Goal: Complete application form: Complete application form

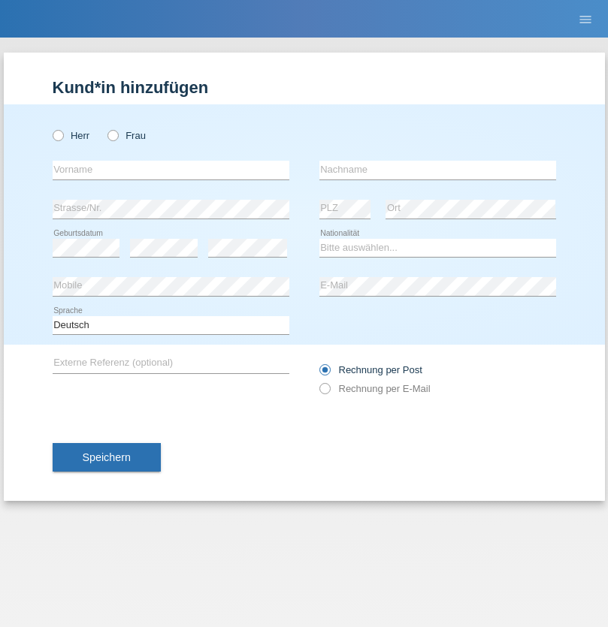
radio input "true"
click at [171, 170] on input "text" at bounding box center [171, 170] width 237 height 19
type input "Aarineyan"
click at [437, 170] on input "text" at bounding box center [437, 170] width 237 height 19
type input "Jeevanathan"
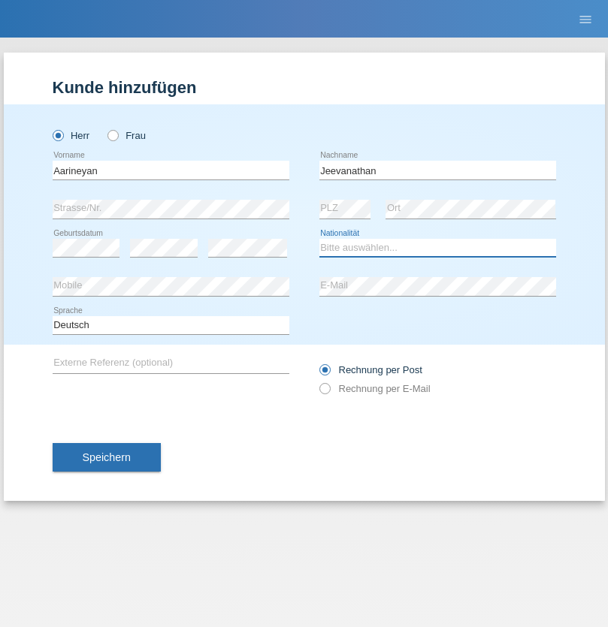
select select "LK"
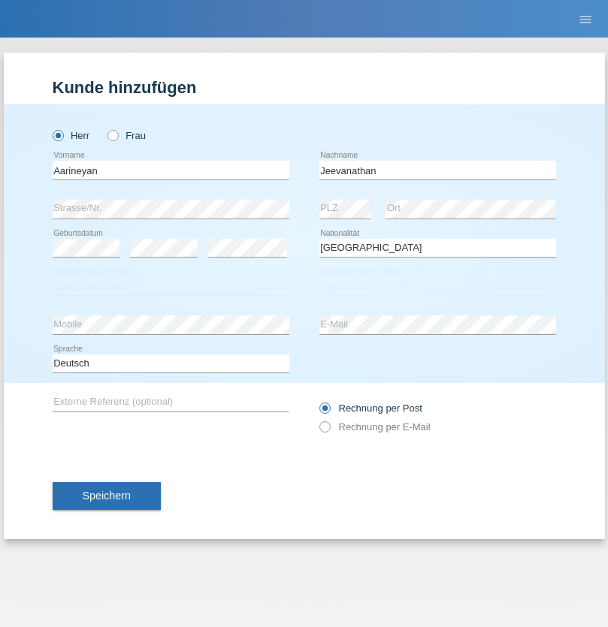
select select "C"
select select "05"
select select "12"
select select "2008"
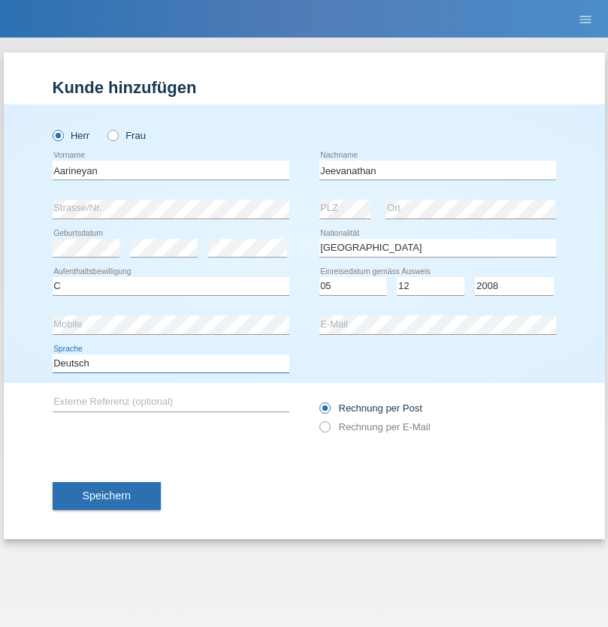
select select "en"
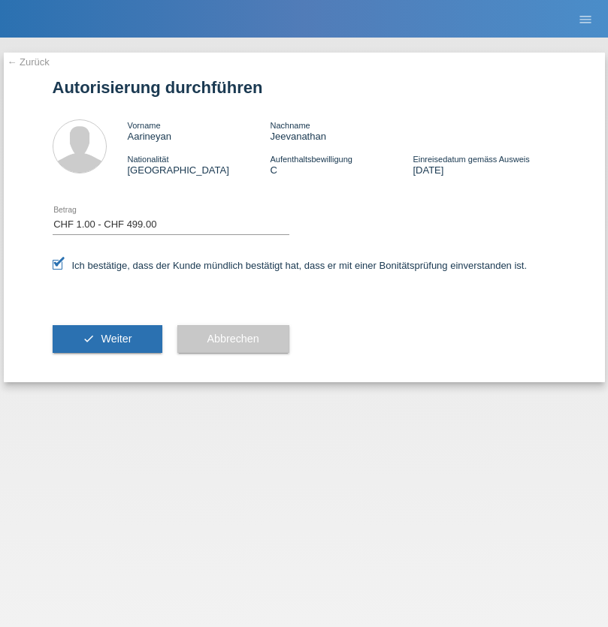
select select "1"
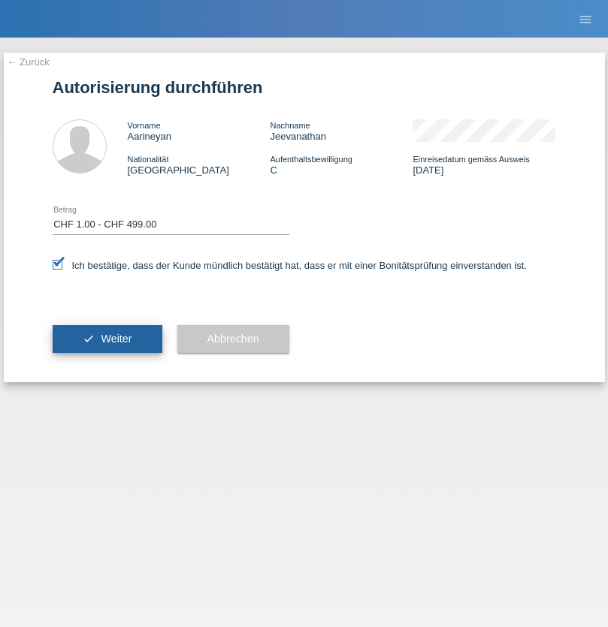
click at [107, 339] on span "Weiter" at bounding box center [116, 339] width 31 height 12
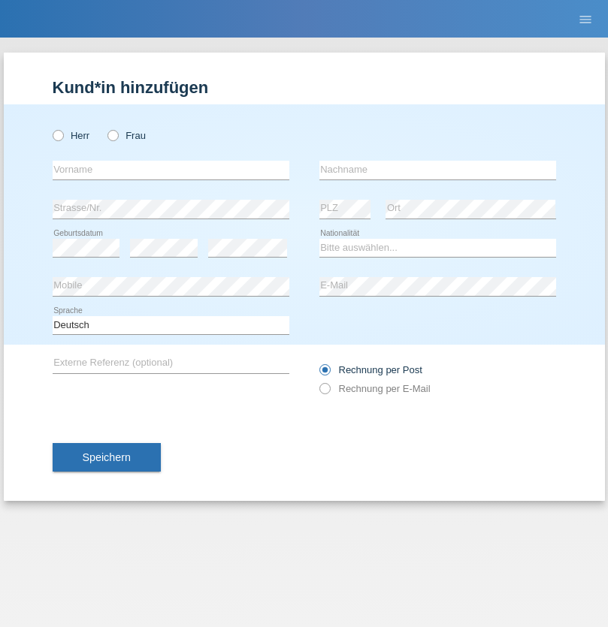
radio input "true"
click at [171, 170] on input "text" at bounding box center [171, 170] width 237 height 19
type input "Eva"
click at [437, 170] on input "text" at bounding box center [437, 170] width 237 height 19
type input "Ebner"
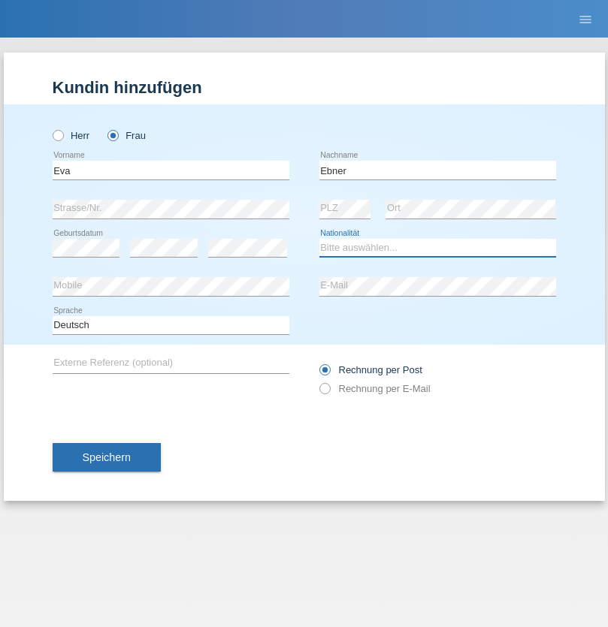
select select "AT"
select select "C"
select select "09"
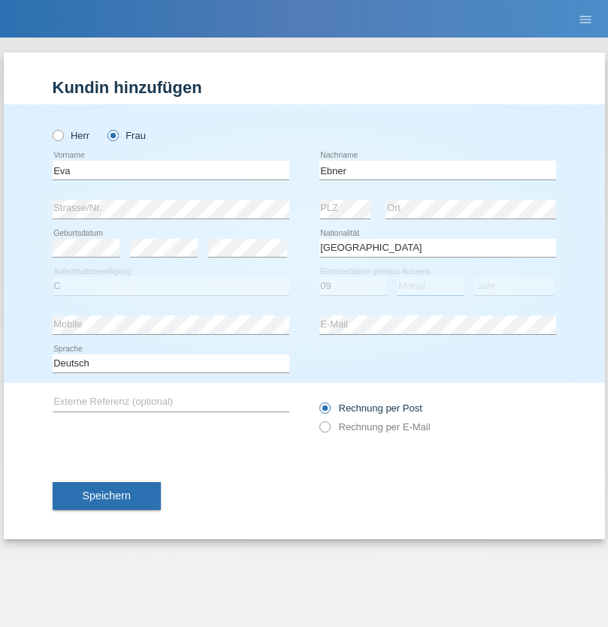
select select "09"
select select "2021"
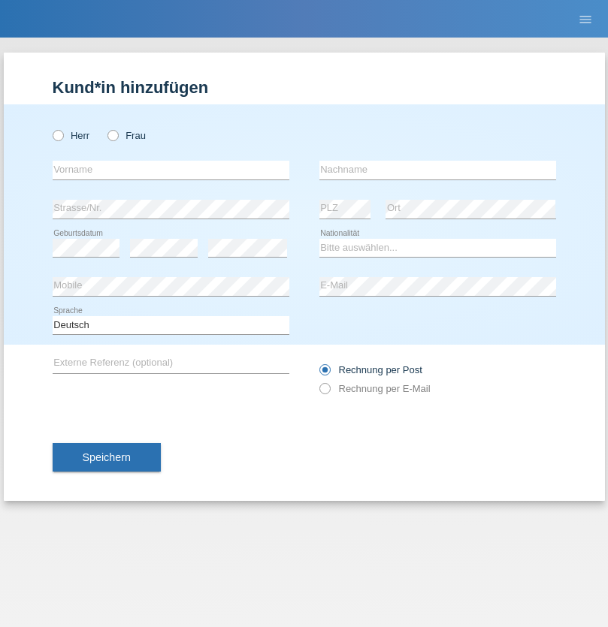
radio input "true"
click at [171, 170] on input "text" at bounding box center [171, 170] width 237 height 19
type input "[PERSON_NAME]"
click at [437, 170] on input "text" at bounding box center [437, 170] width 237 height 19
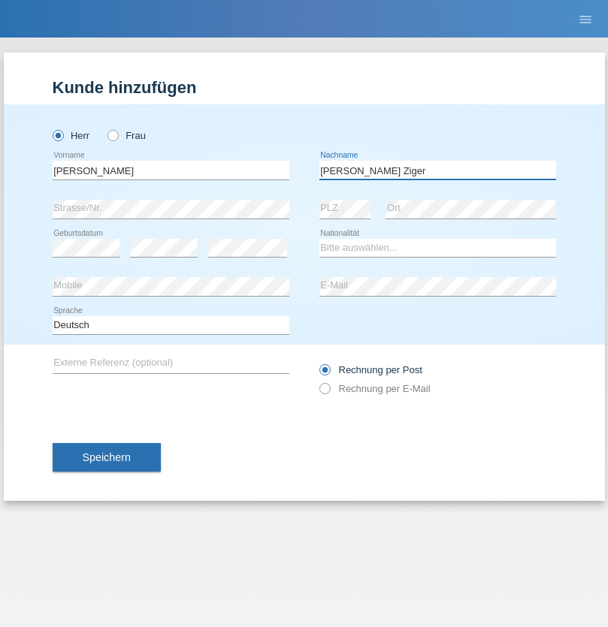
type input "[PERSON_NAME] Ziger"
select select "CH"
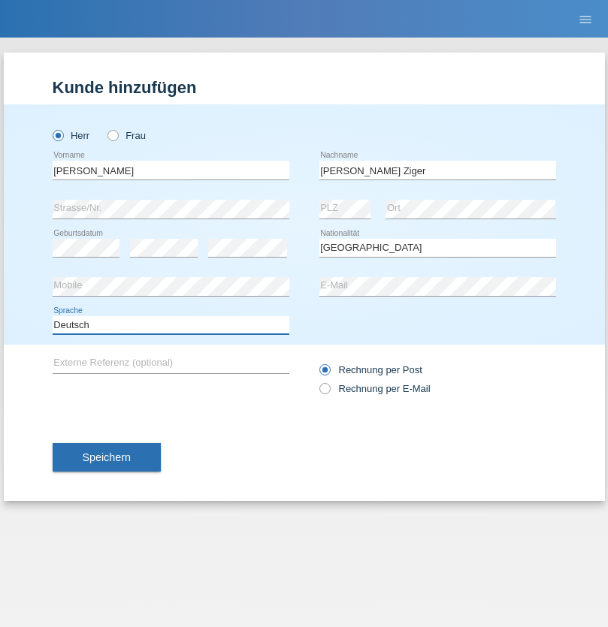
select select "en"
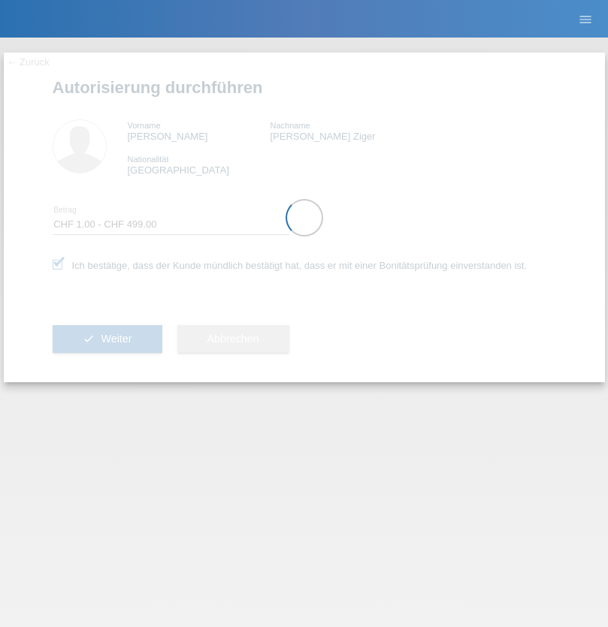
select select "1"
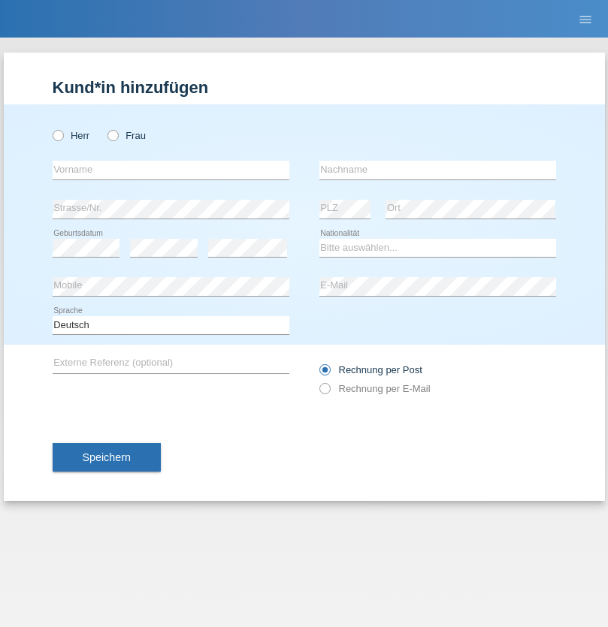
radio input "true"
click at [171, 170] on input "text" at bounding box center [171, 170] width 237 height 19
type input "[PERSON_NAME]"
click at [437, 170] on input "text" at bounding box center [437, 170] width 237 height 19
type input "Kresovic"
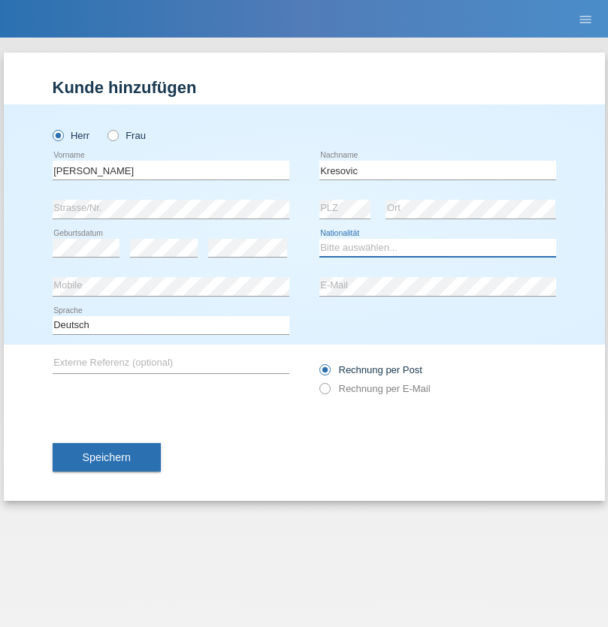
select select "CH"
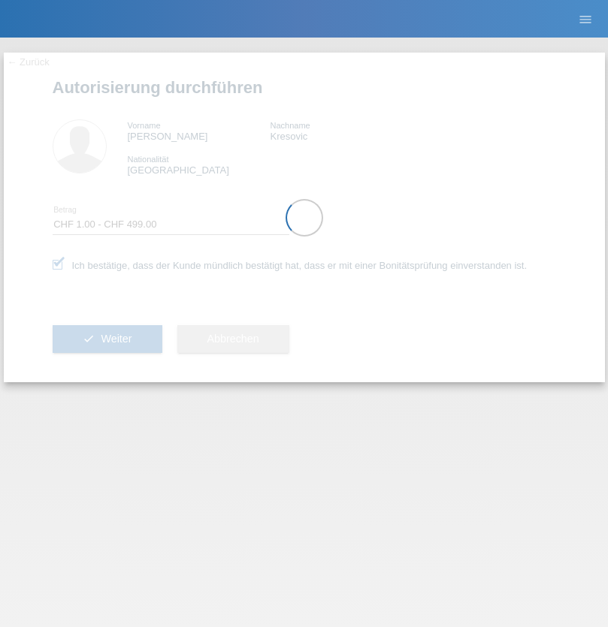
select select "1"
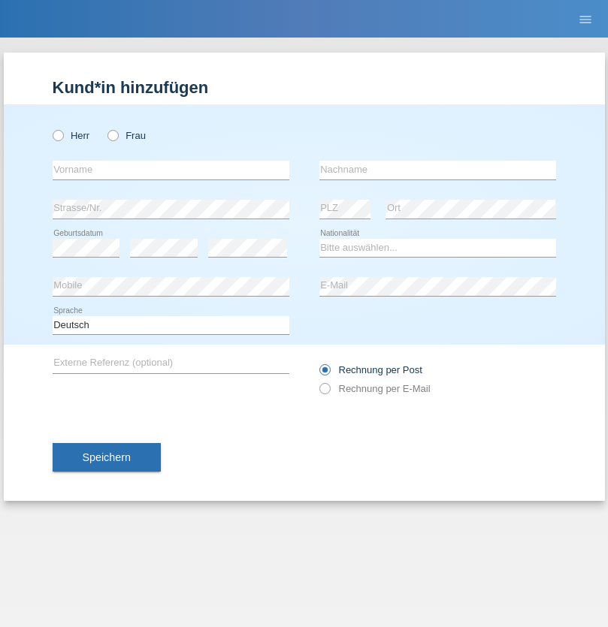
radio input "true"
click at [171, 170] on input "text" at bounding box center [171, 170] width 237 height 19
type input "[PERSON_NAME]"
click at [437, 170] on input "text" at bounding box center [437, 170] width 237 height 19
type input "Stöckli"
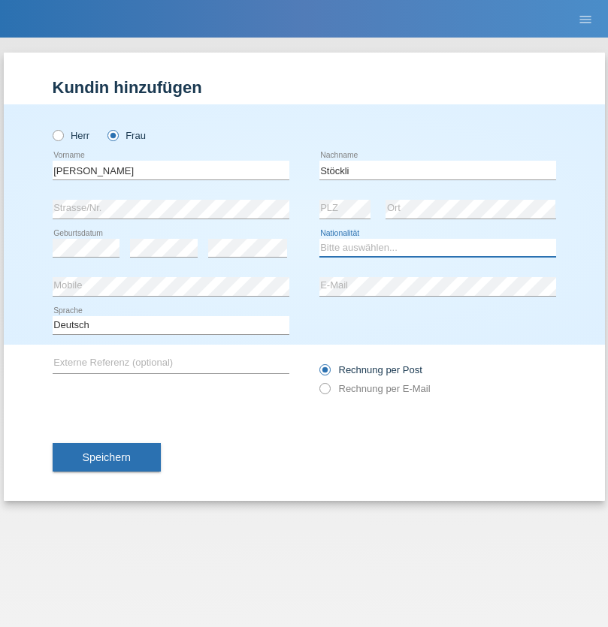
select select "CH"
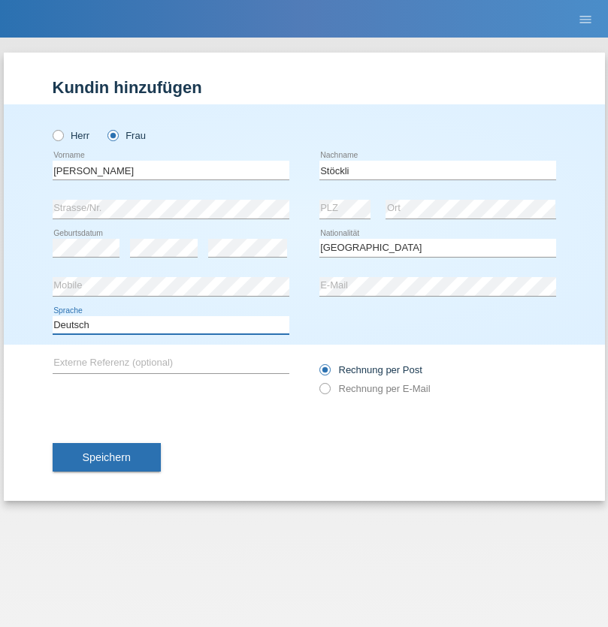
select select "en"
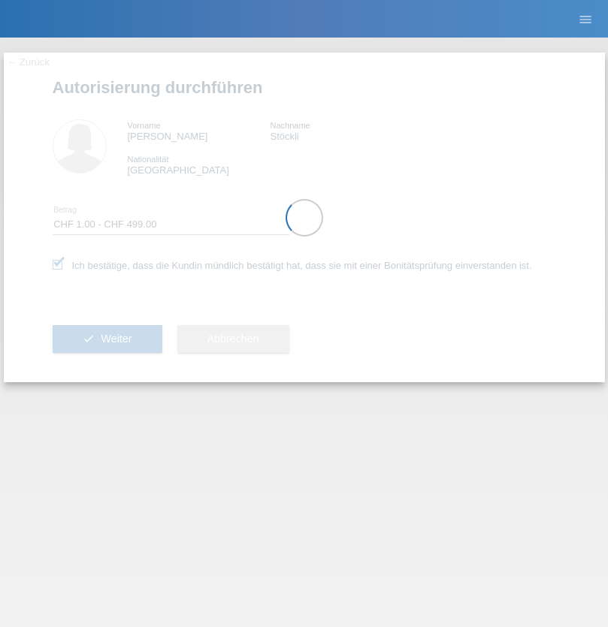
select select "1"
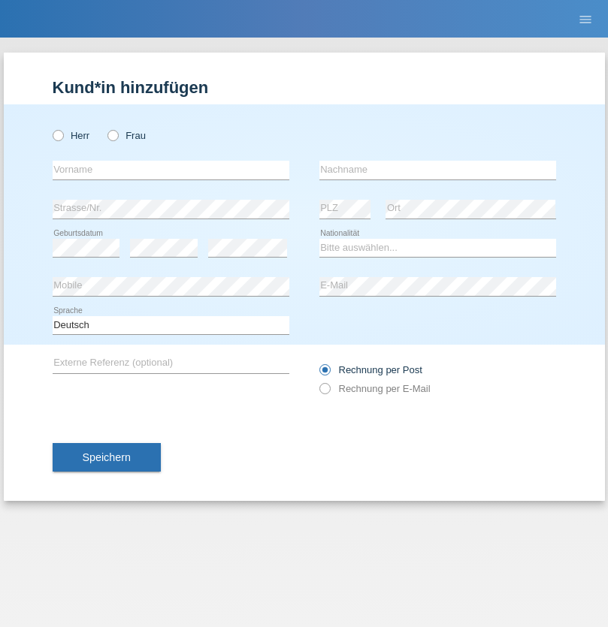
radio input "true"
click at [171, 170] on input "text" at bounding box center [171, 170] width 237 height 19
type input "Nadja"
click at [437, 170] on input "text" at bounding box center [437, 170] width 237 height 19
type input "Wicky"
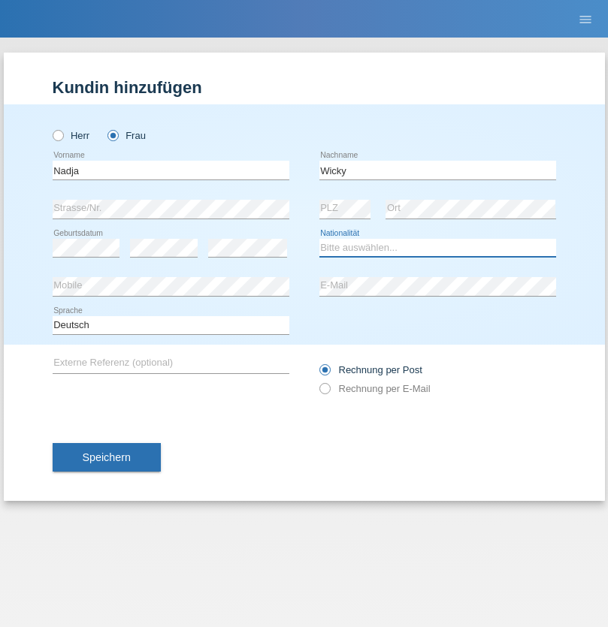
select select "CH"
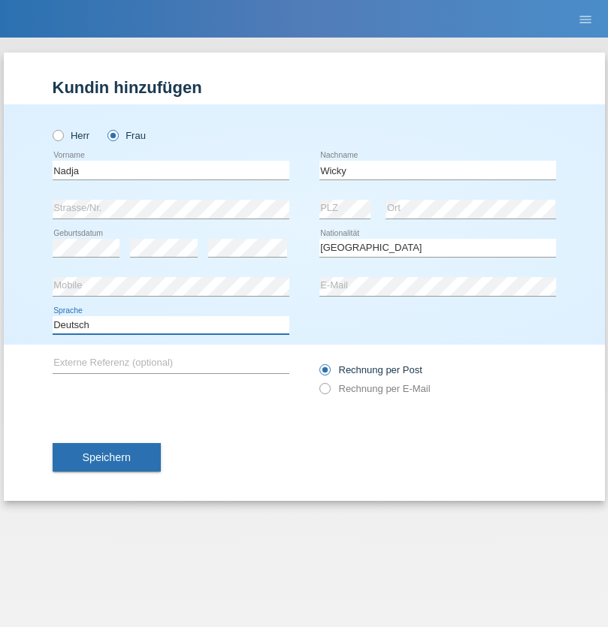
select select "en"
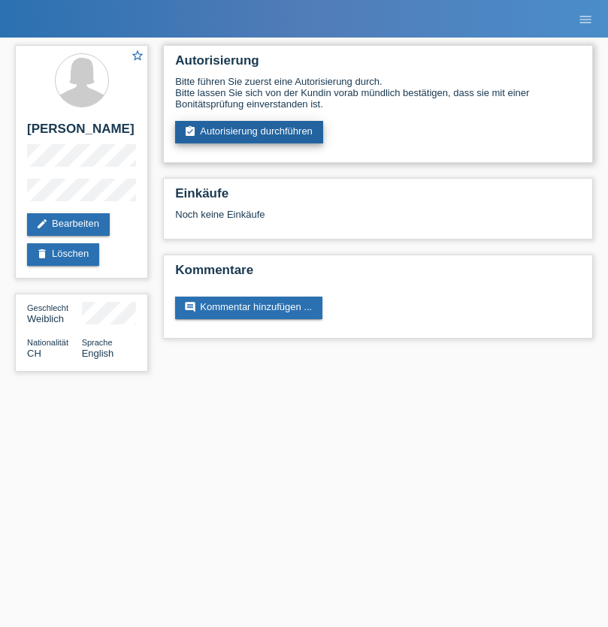
click at [249, 132] on link "assignment_turned_in Autorisierung durchführen" at bounding box center [249, 132] width 148 height 23
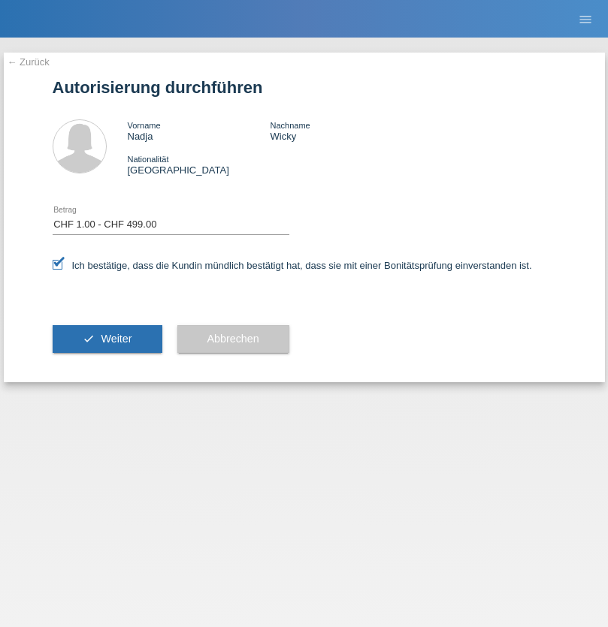
select select "1"
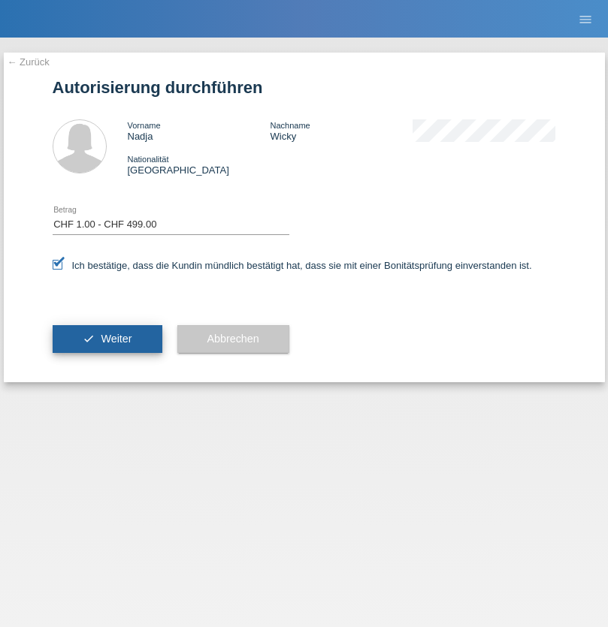
click at [107, 339] on span "Weiter" at bounding box center [116, 339] width 31 height 12
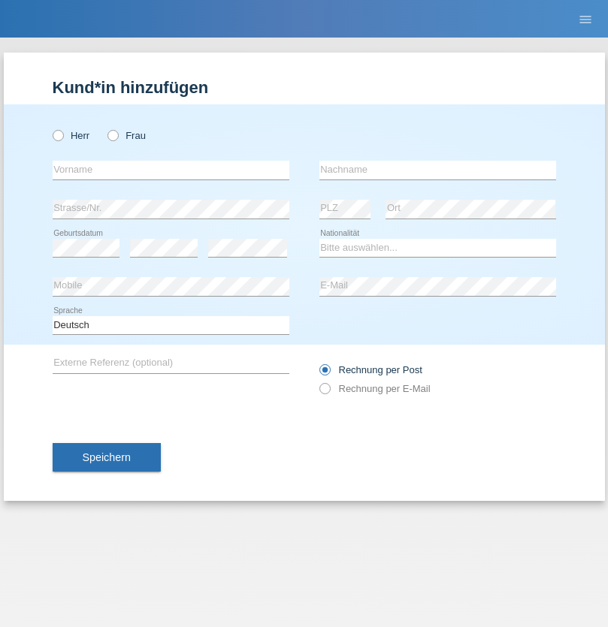
radio input "true"
click at [171, 170] on input "text" at bounding box center [171, 170] width 237 height 19
type input "[PERSON_NAME]"
click at [437, 170] on input "text" at bounding box center [437, 170] width 237 height 19
type input "Bierend"
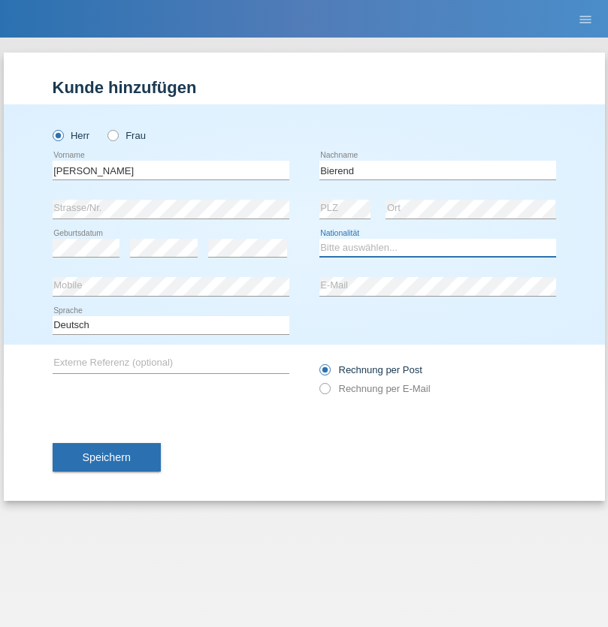
select select "DE"
select select "C"
select select "01"
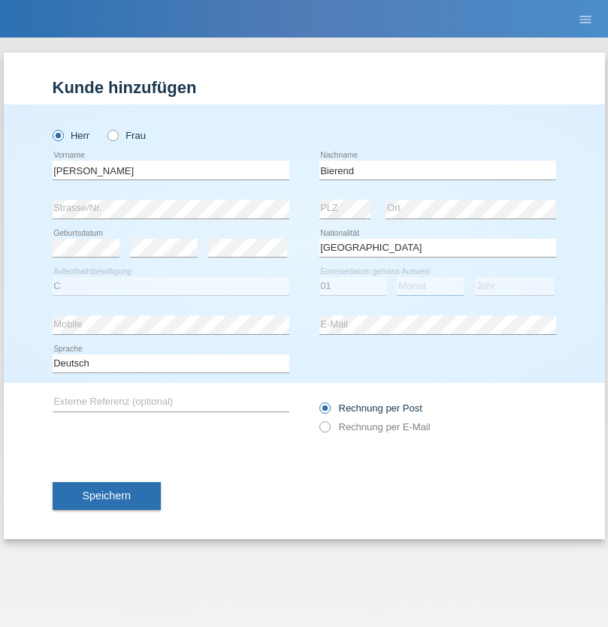
select select "10"
select select "2021"
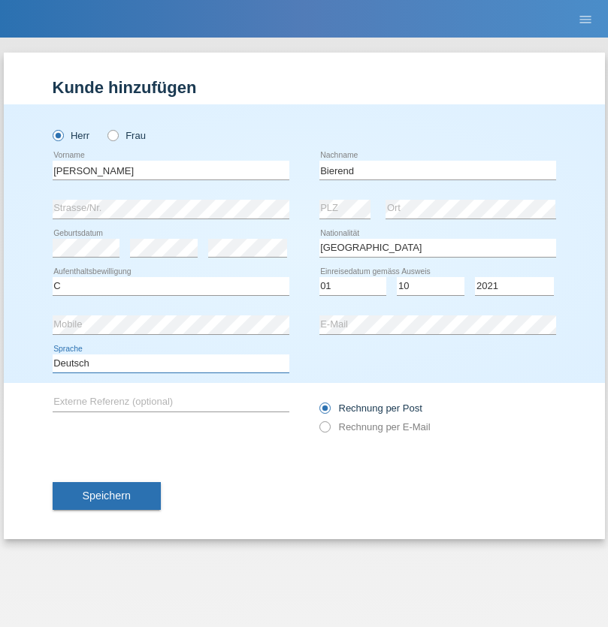
select select "en"
